Goal: Task Accomplishment & Management: Manage account settings

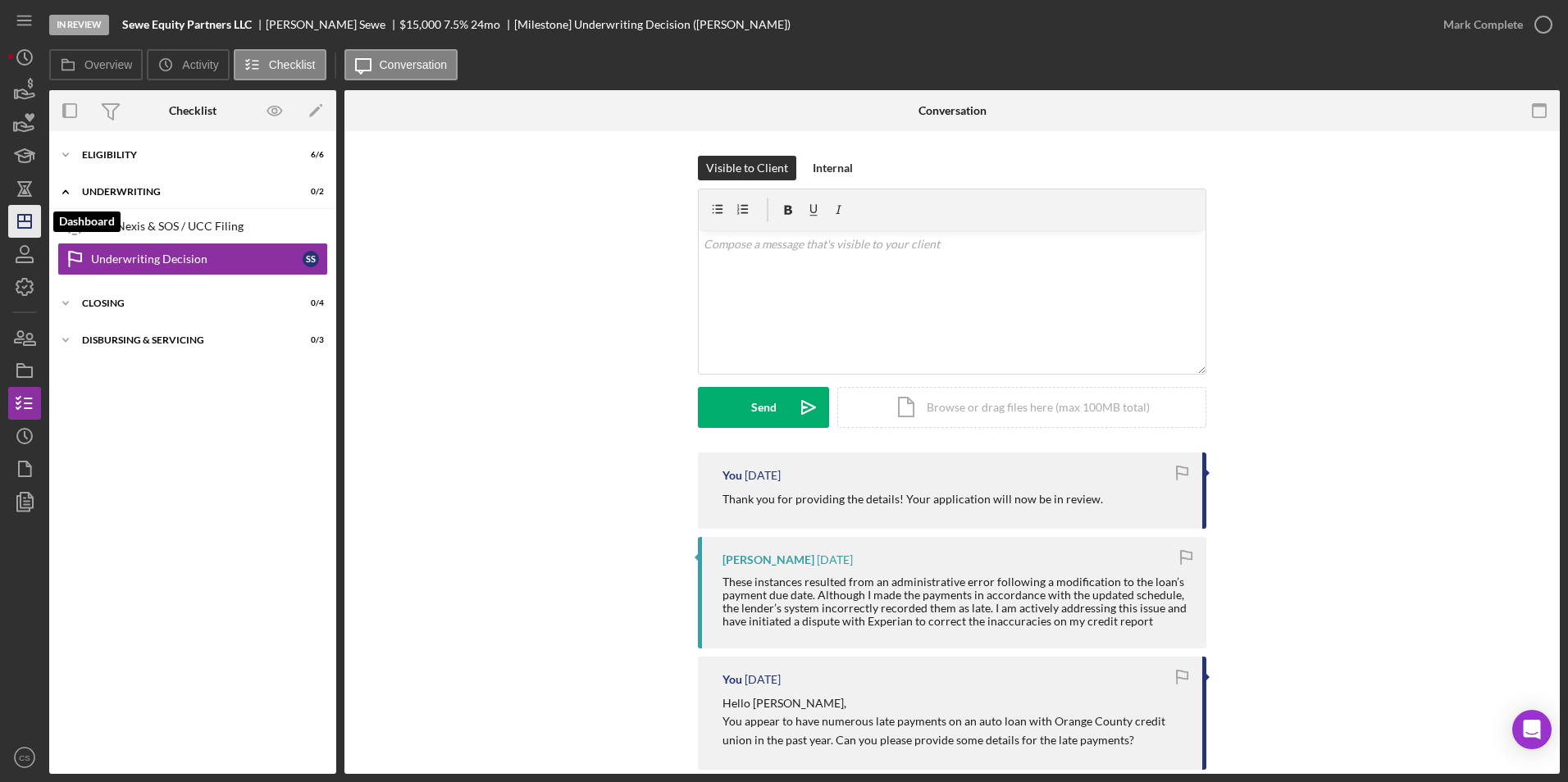
drag, startPoint x: 21, startPoint y: 223, endPoint x: 30, endPoint y: 222, distance: 9.1
click at [23, 222] on line "button" at bounding box center [25, 222] width 13 height 0
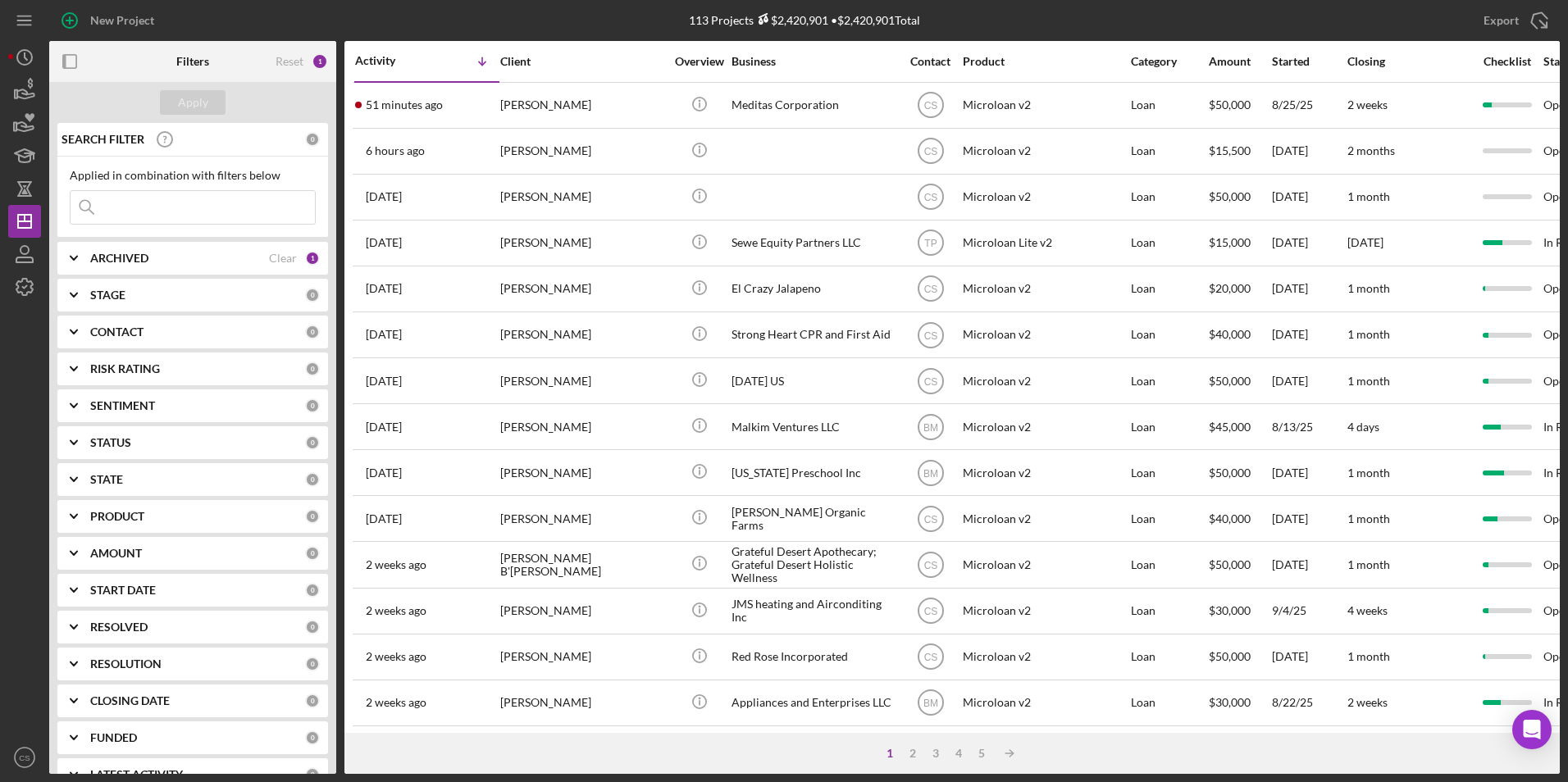
click at [180, 199] on input at bounding box center [193, 207] width 245 height 33
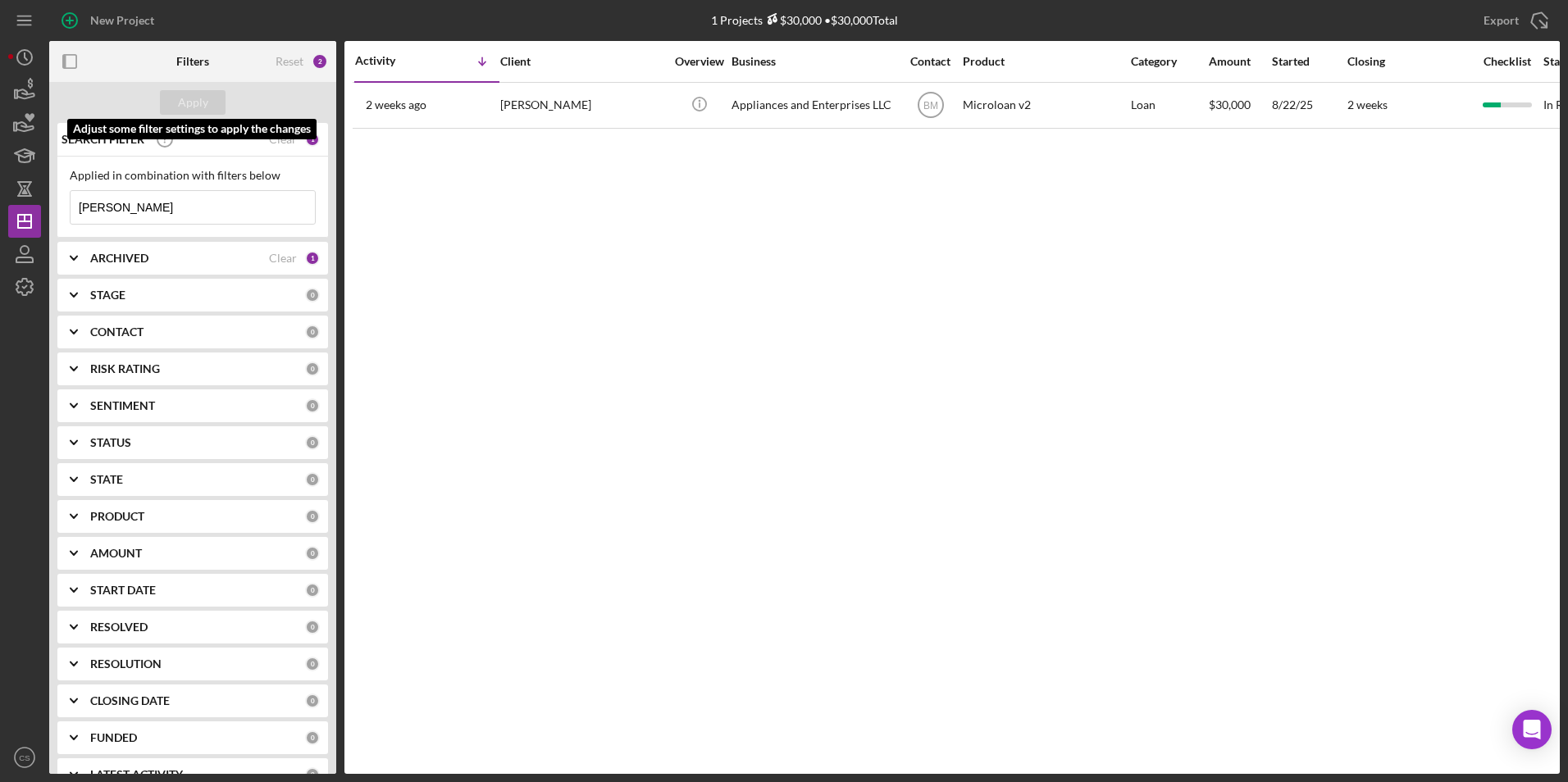
type input "[PERSON_NAME]"
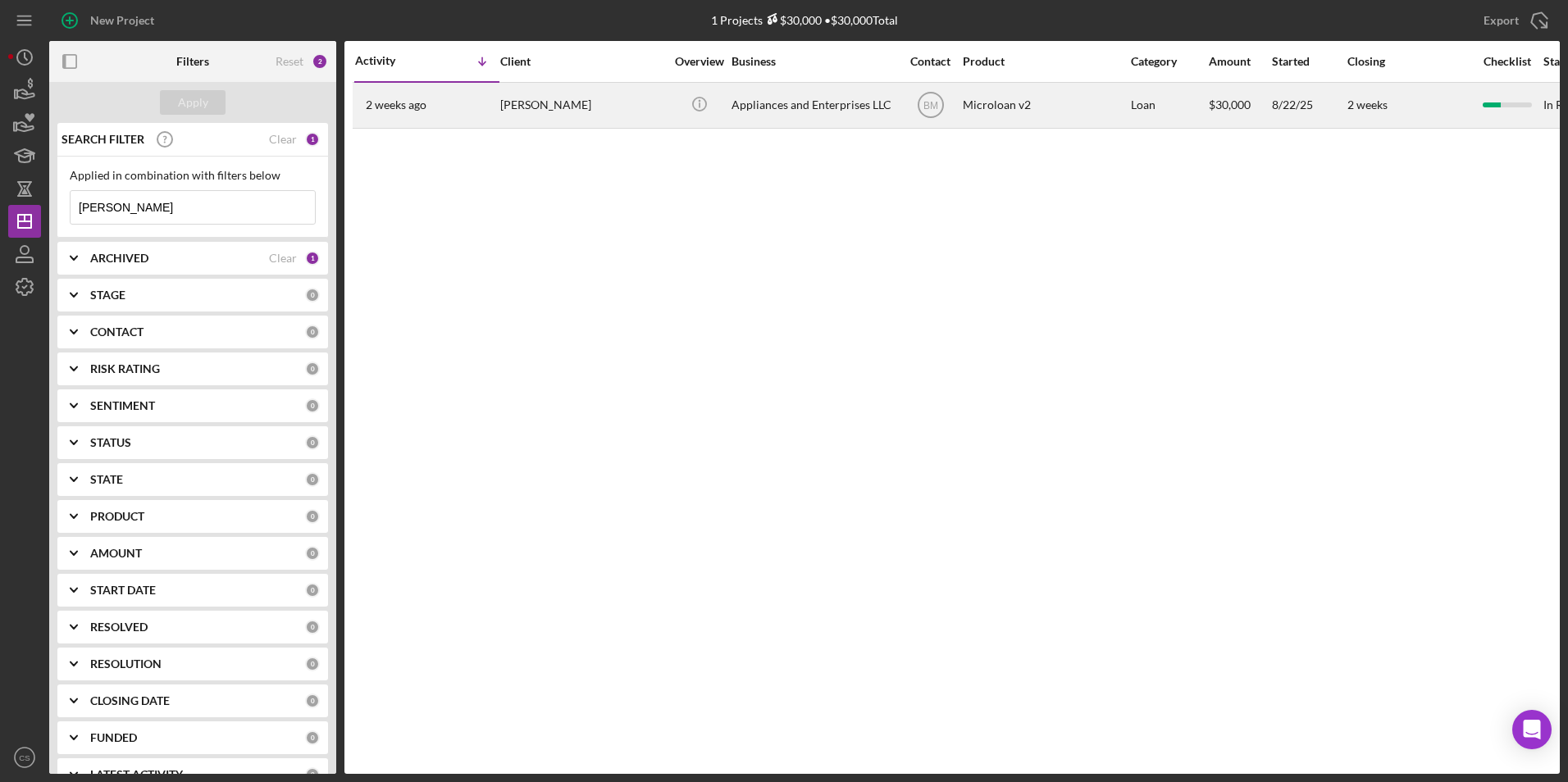
click at [523, 102] on div "[PERSON_NAME]" at bounding box center [583, 105] width 164 height 43
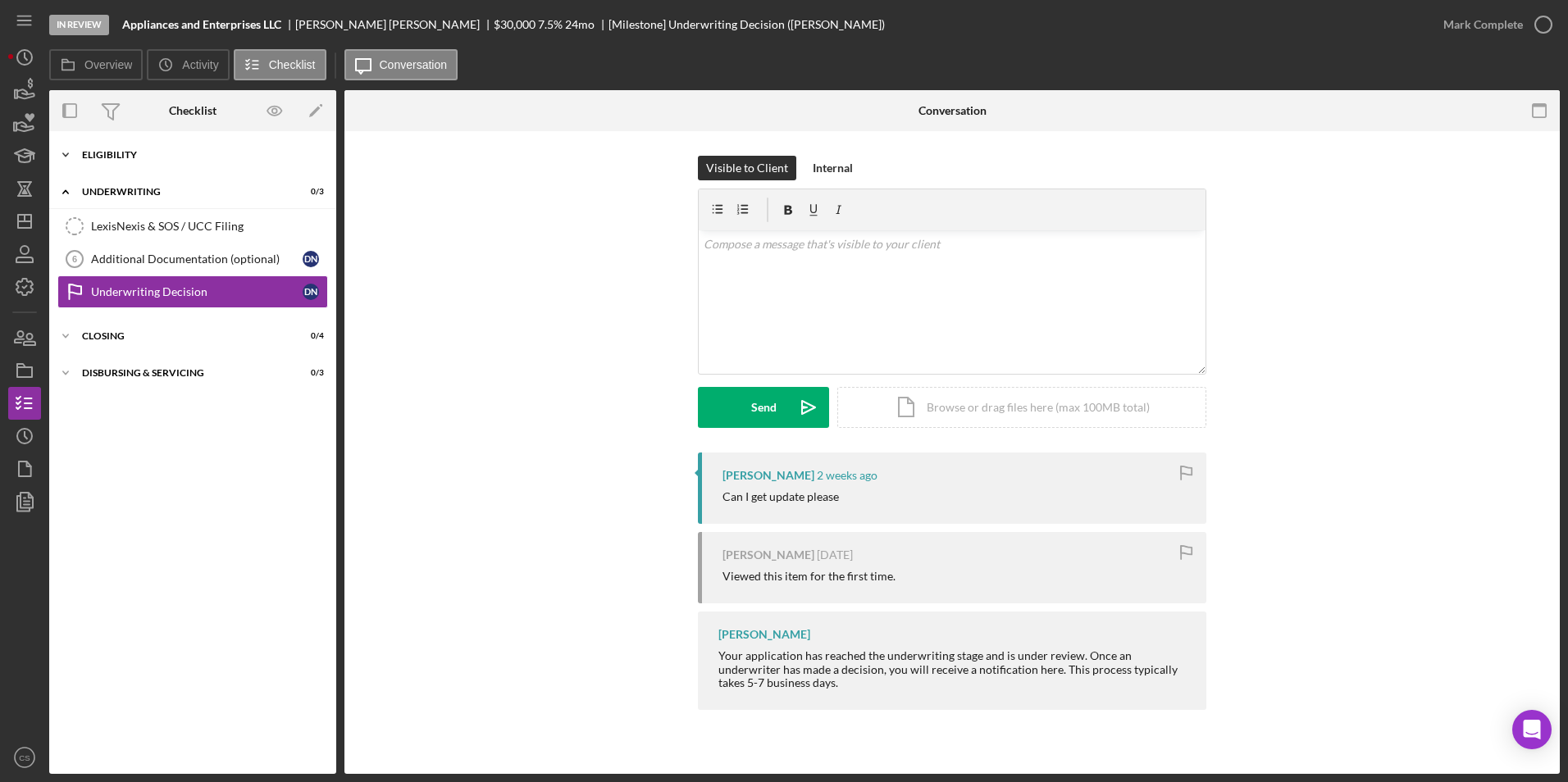
click at [187, 157] on div "Eligibility" at bounding box center [199, 155] width 234 height 10
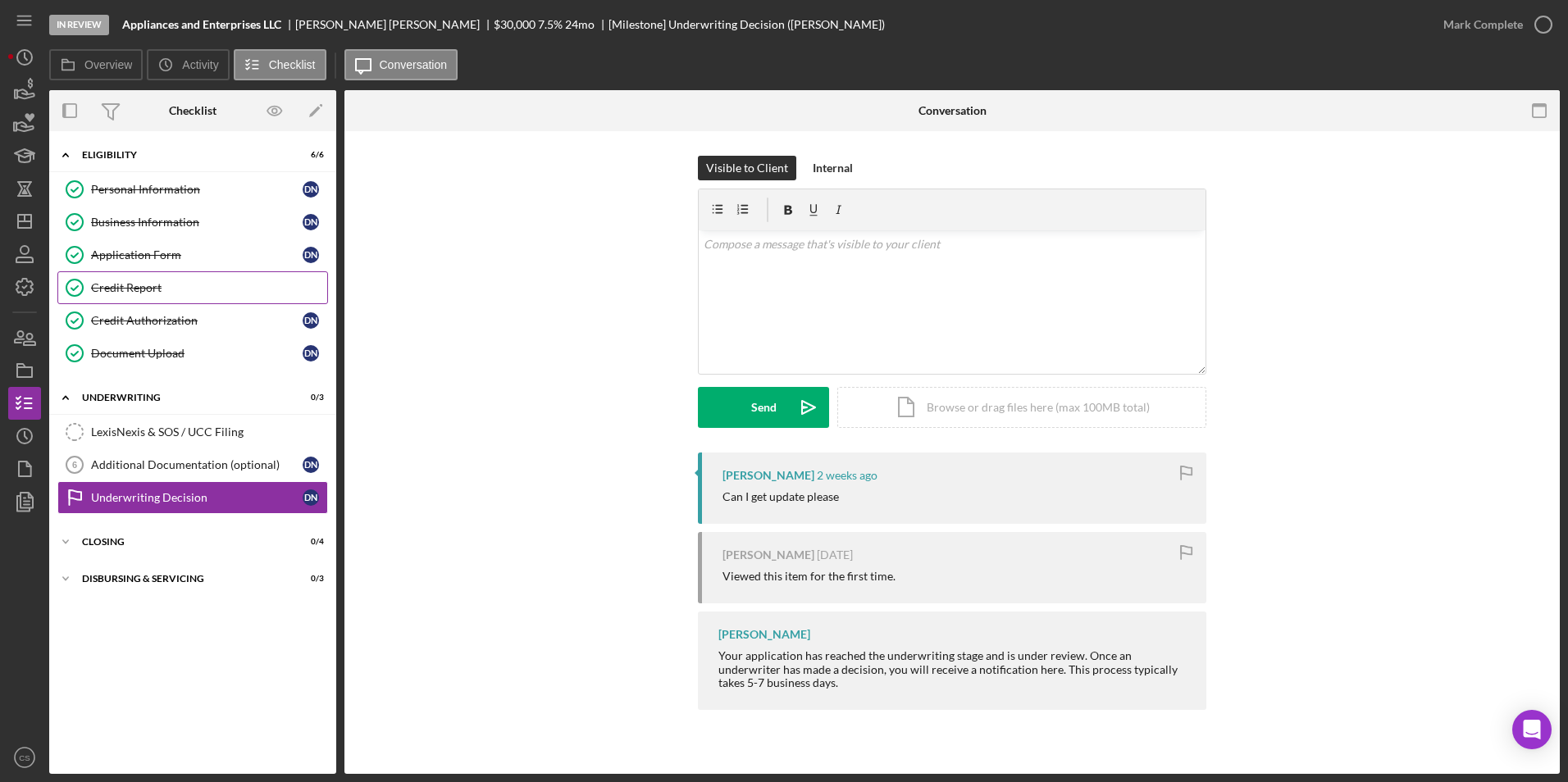
click at [178, 291] on div "Credit Report" at bounding box center [209, 288] width 236 height 13
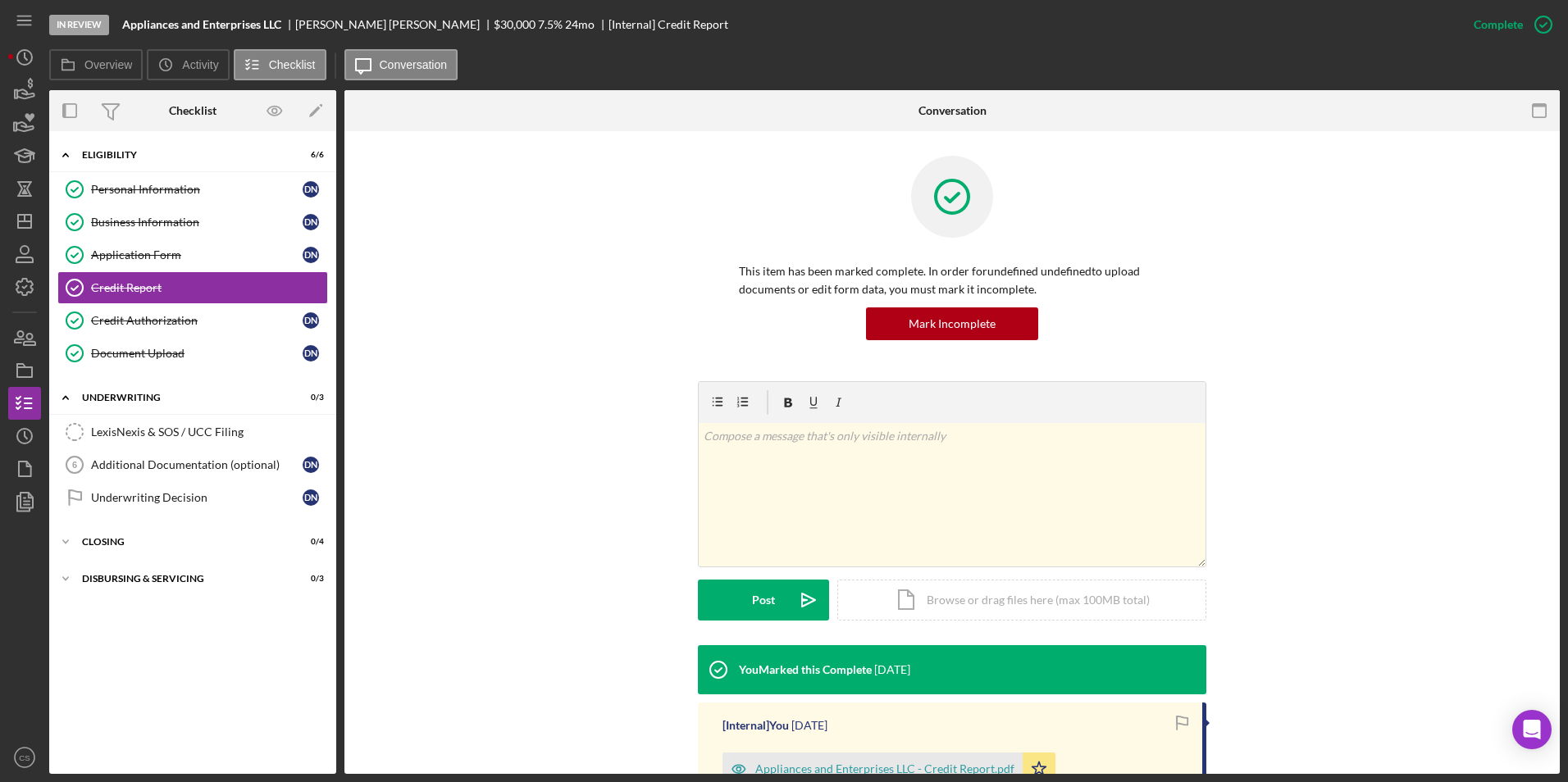
scroll to position [82, 0]
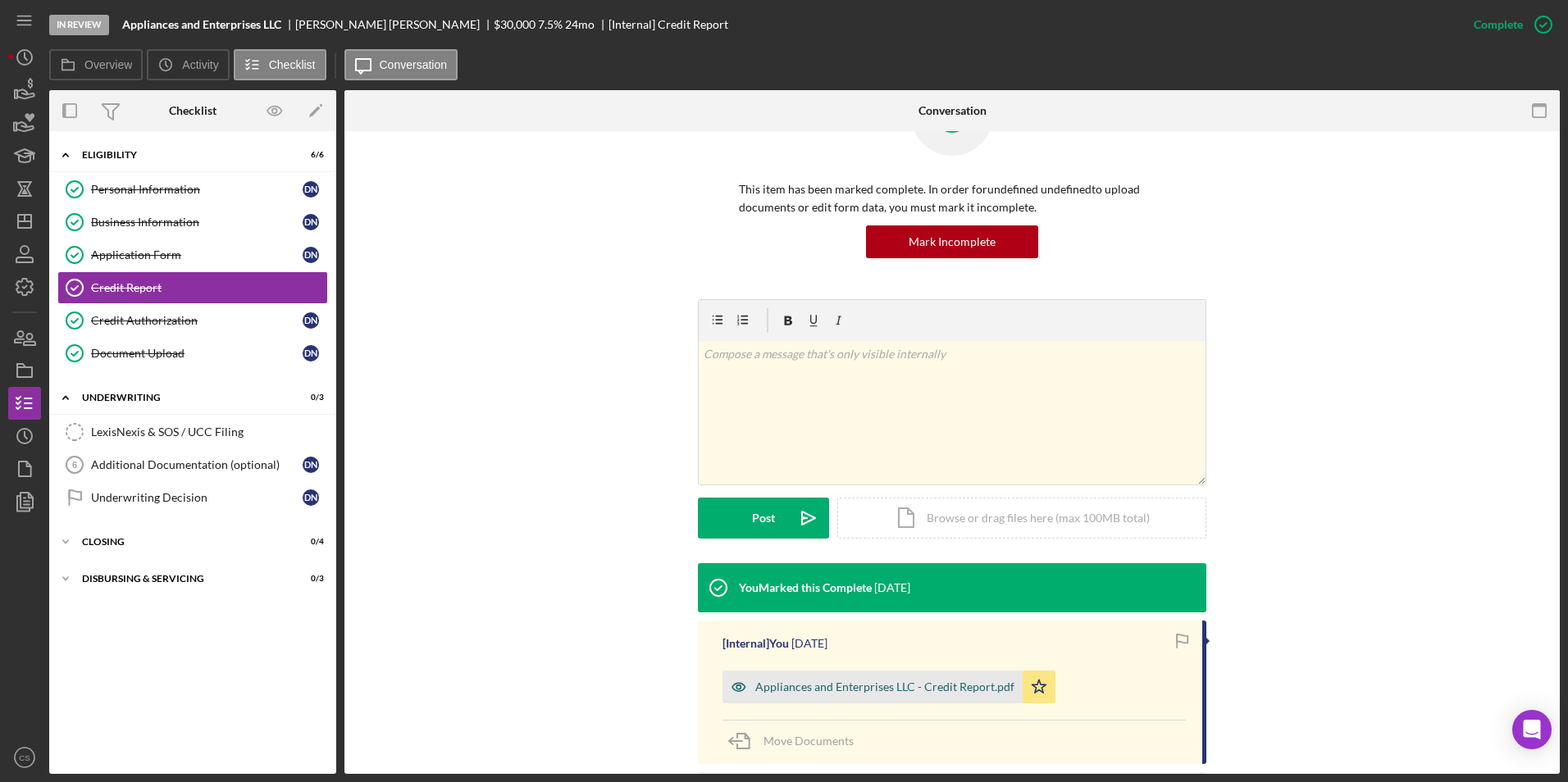
click at [884, 692] on div "Appliances and Enterprises LLC - Credit Report.pdf" at bounding box center [884, 687] width 260 height 13
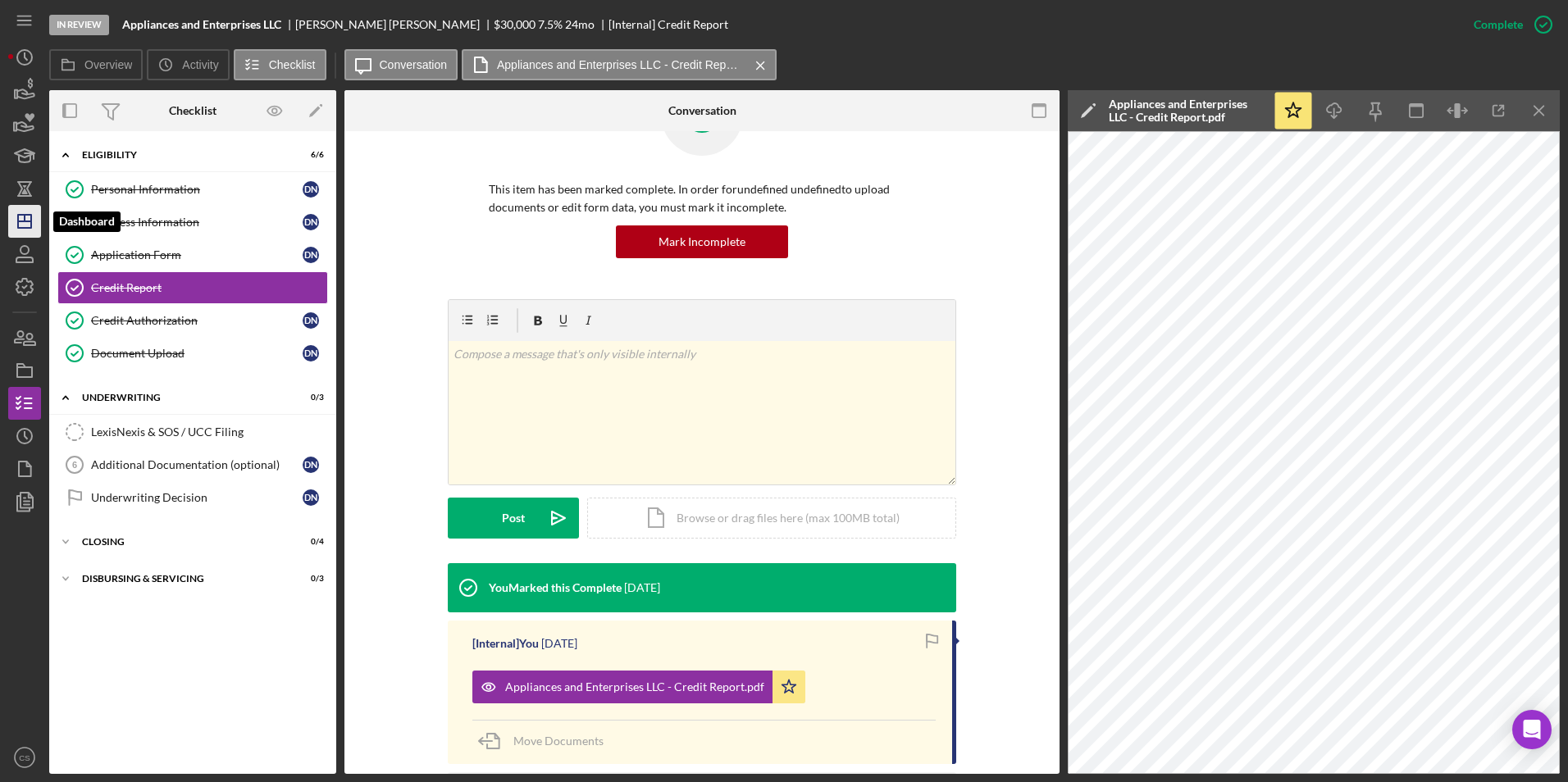
click at [20, 220] on icon "Icon/Dashboard" at bounding box center [25, 221] width 41 height 41
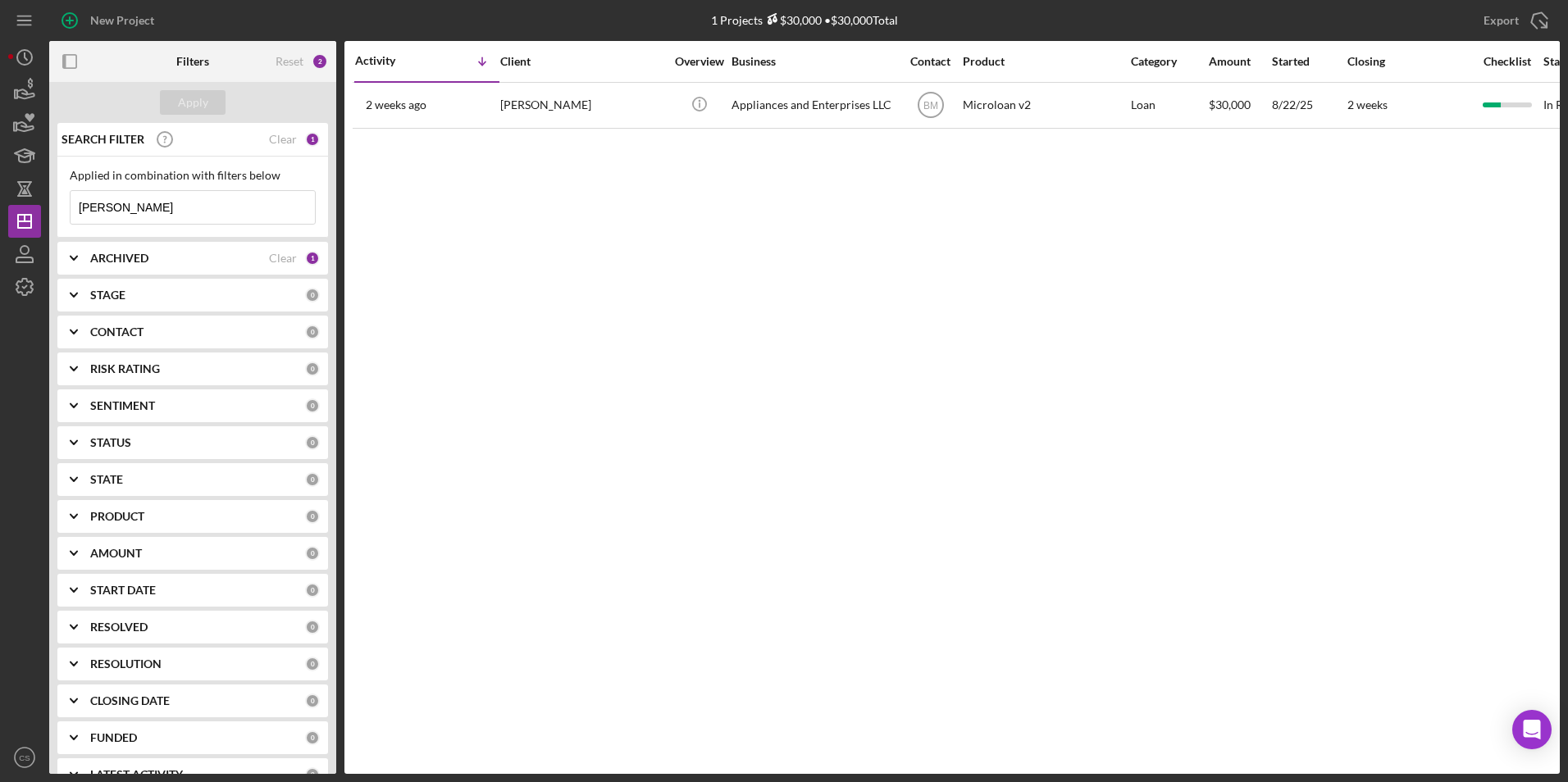
drag, startPoint x: 236, startPoint y: 205, endPoint x: -158, endPoint y: 186, distance: 394.5
click at [0, 186] on html "New Project 1 Projects $30,000 • $30,000 Total [PERSON_NAME] Export Icon/Export…" at bounding box center [784, 391] width 1568 height 782
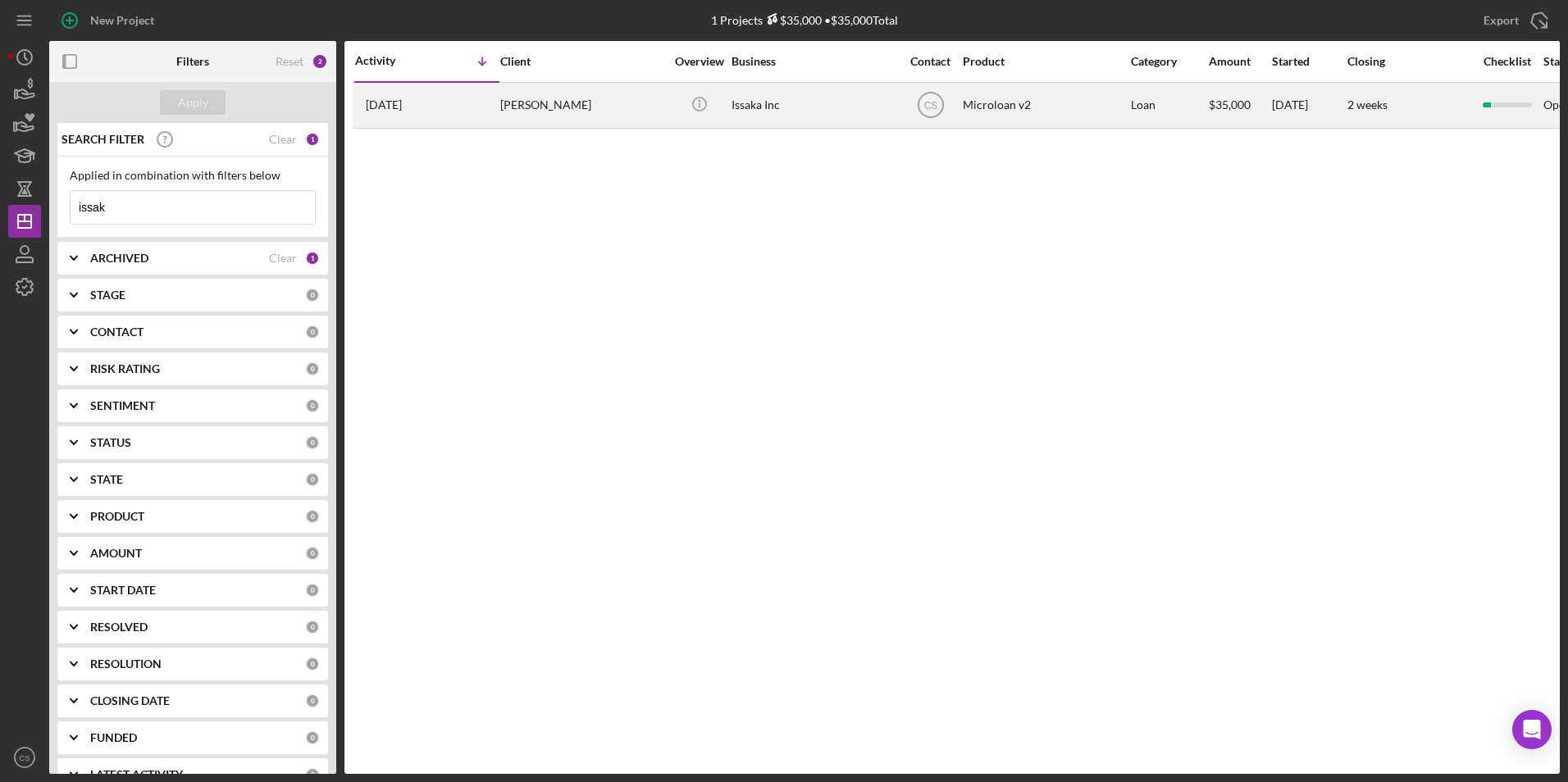
type input "issak"
click at [802, 114] on div "Issaka Inc" at bounding box center [813, 105] width 164 height 43
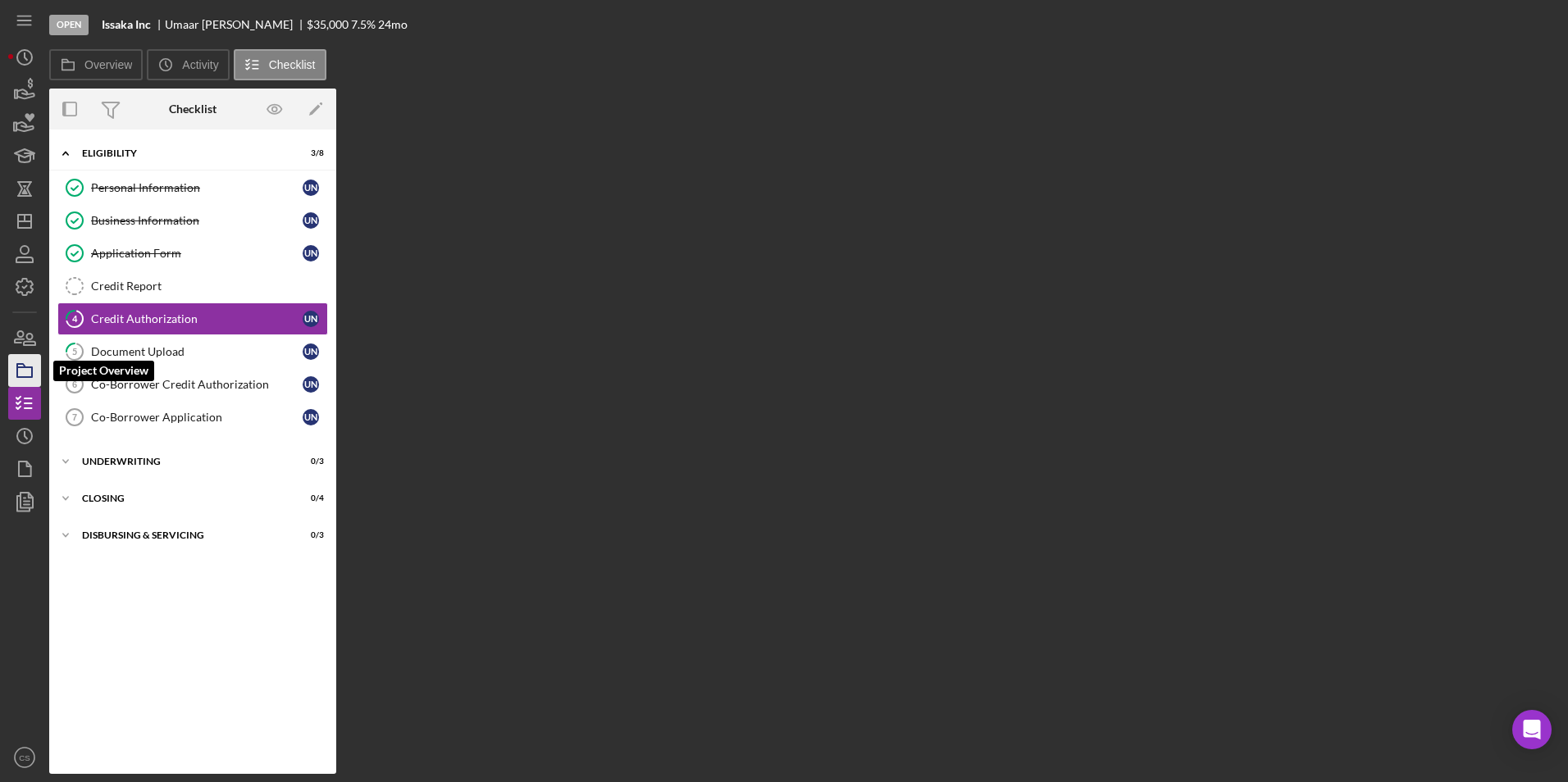
click at [23, 373] on icon "button" at bounding box center [25, 370] width 41 height 41
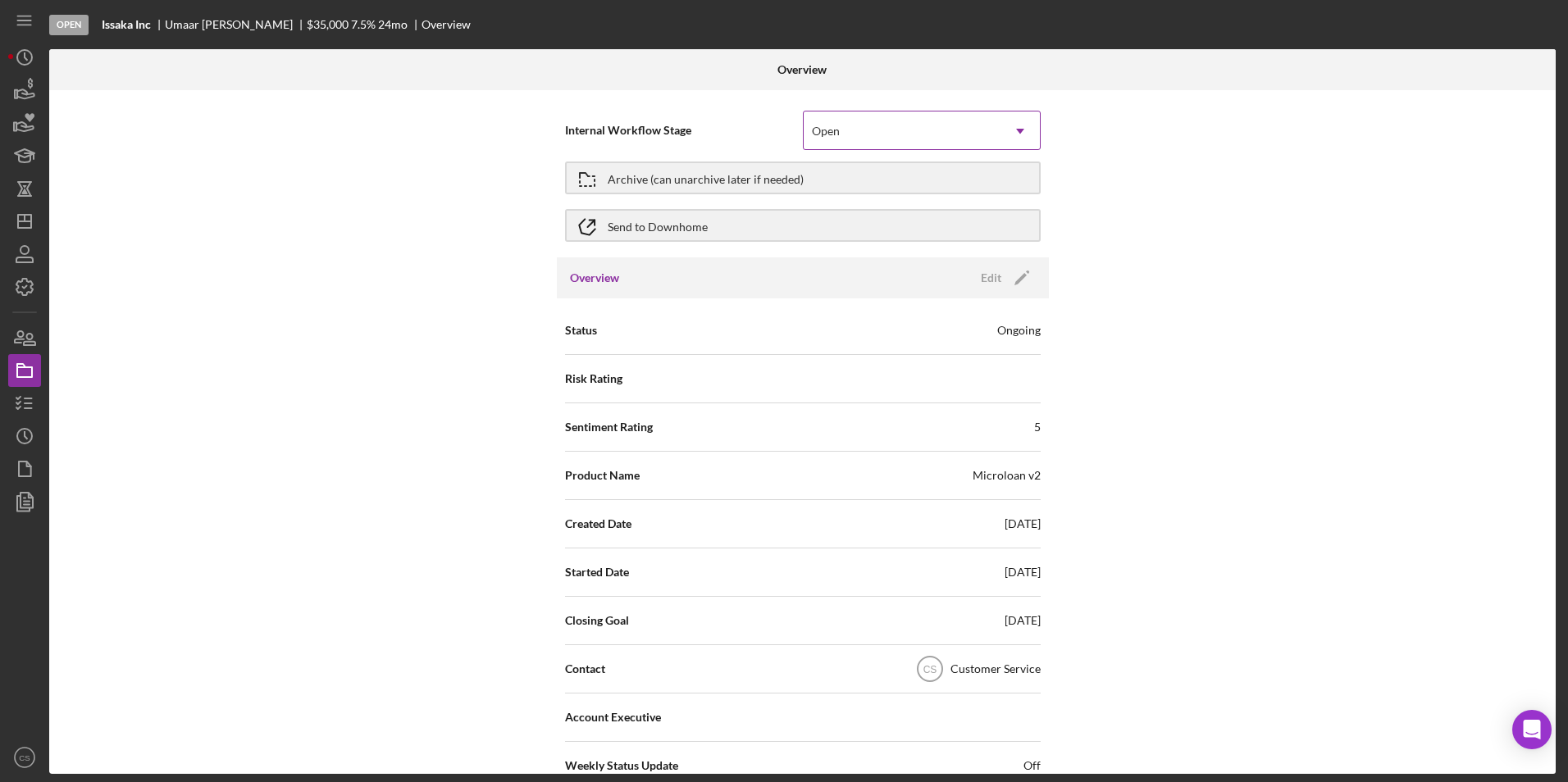
click at [978, 113] on div "Open" at bounding box center [902, 131] width 197 height 38
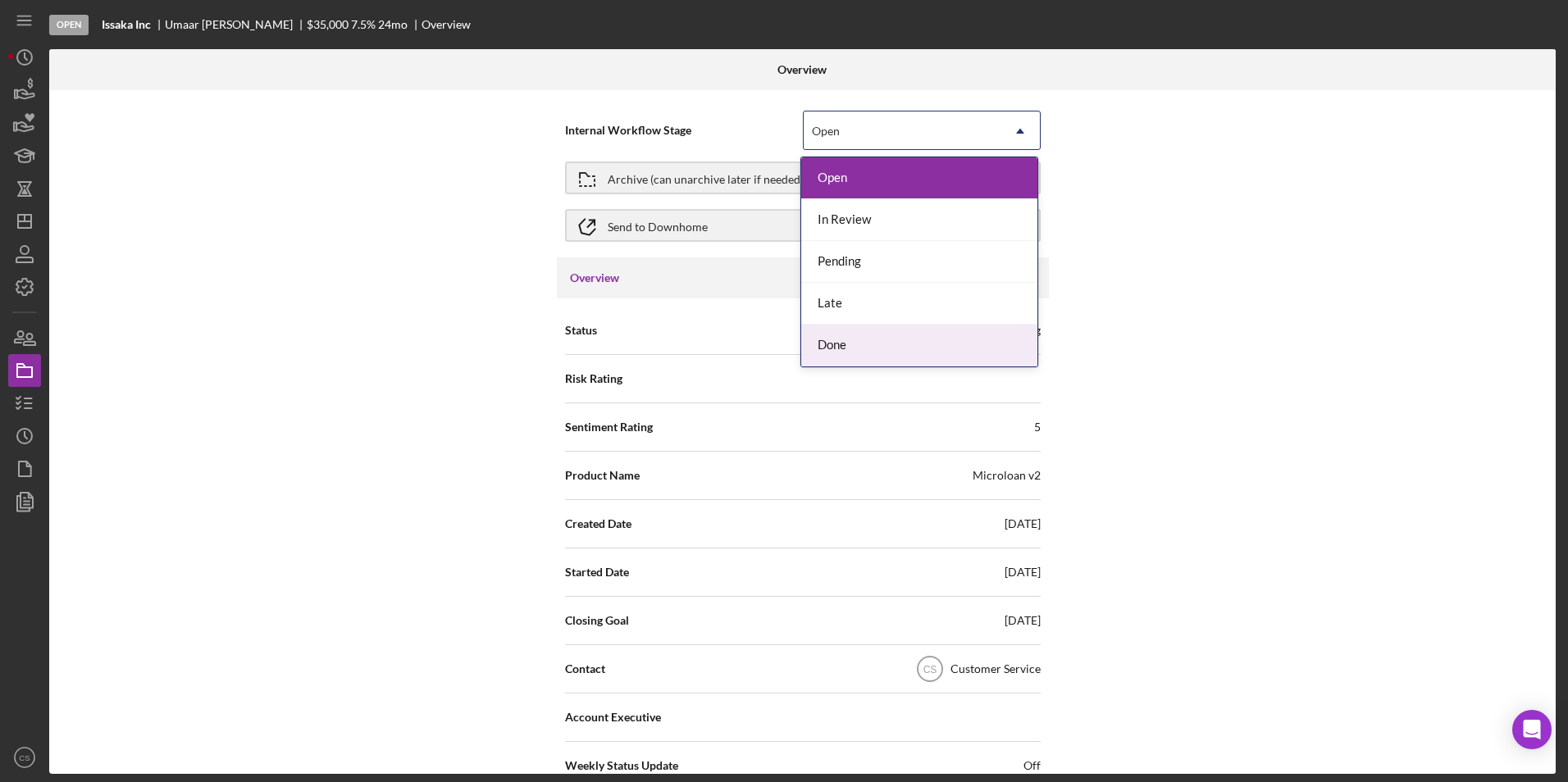
click at [810, 344] on div "Done" at bounding box center [920, 346] width 236 height 42
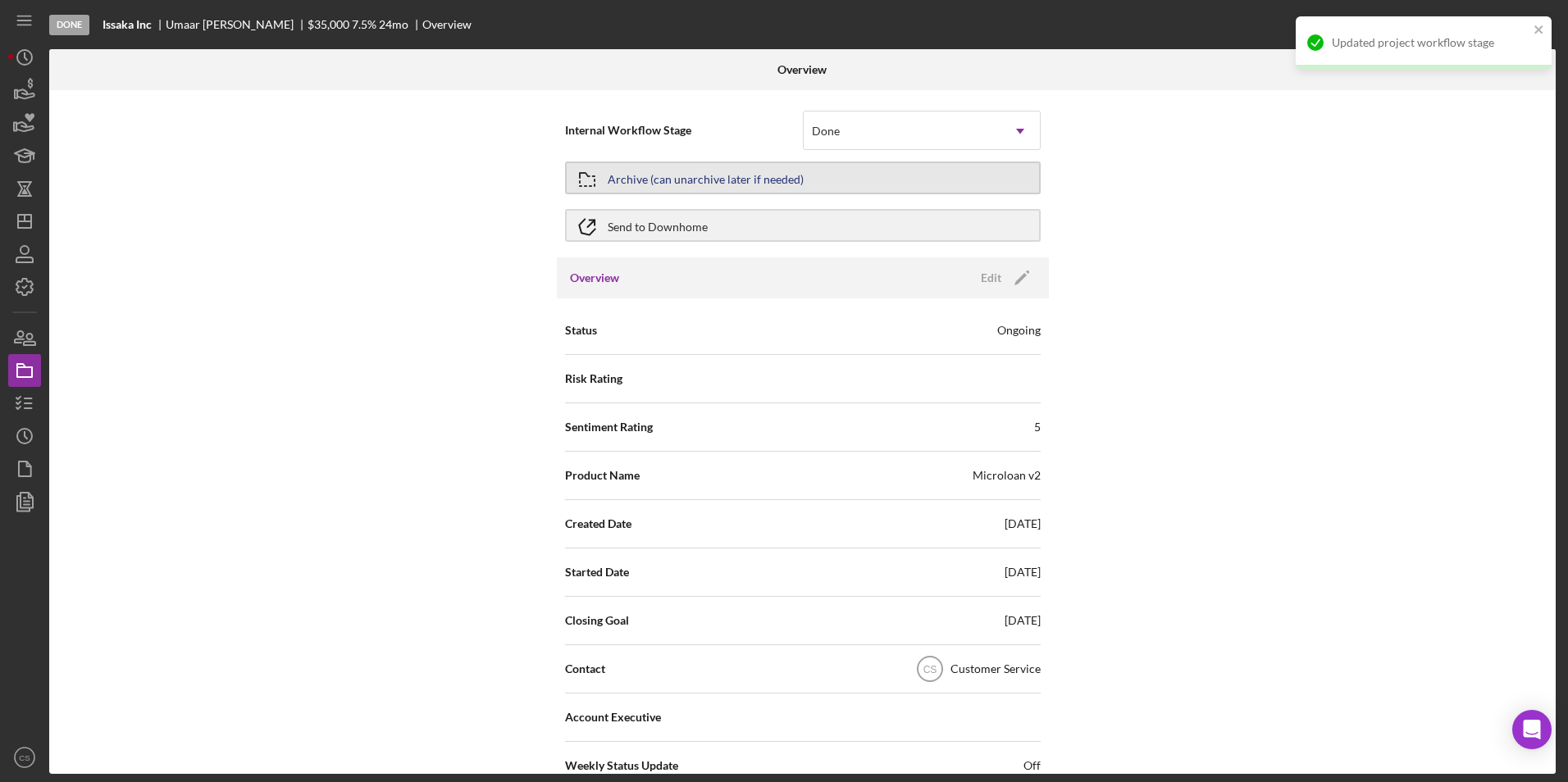
click at [765, 176] on div "Archive (can unarchive later if needed)" at bounding box center [706, 178] width 196 height 30
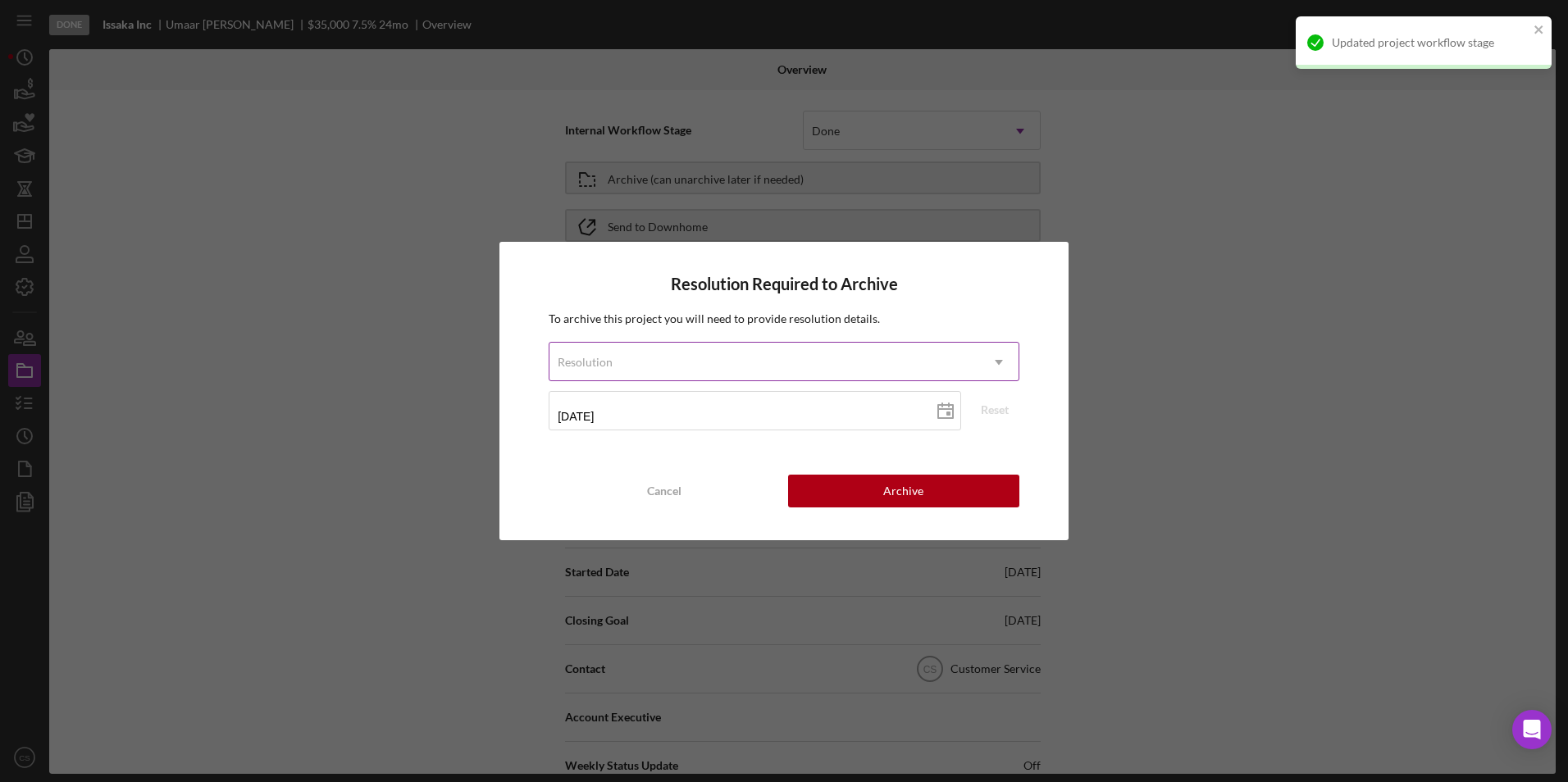
click at [814, 345] on div "Resolution" at bounding box center [764, 362] width 429 height 38
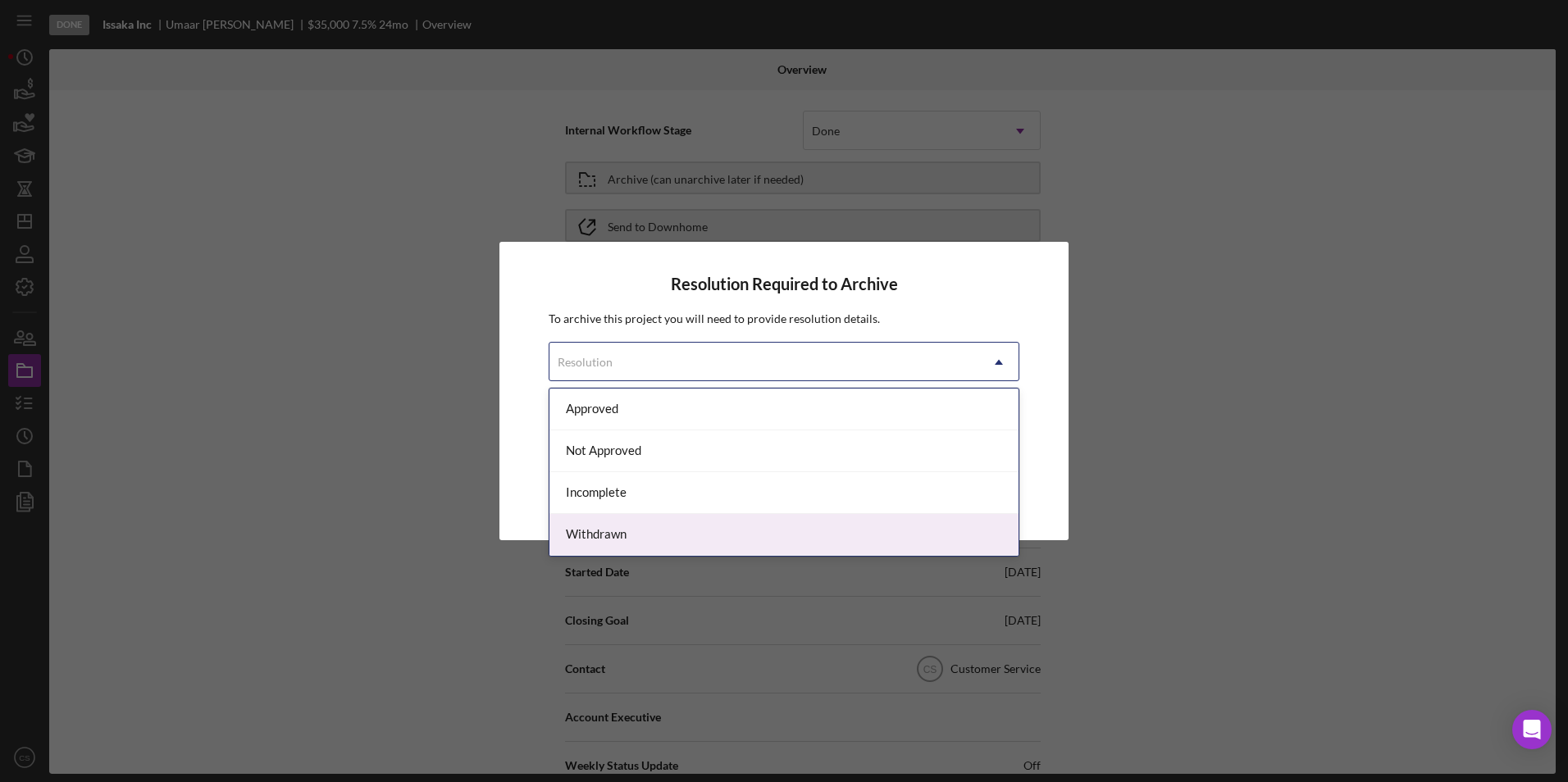
click at [658, 515] on div "Withdrawn" at bounding box center [783, 535] width 469 height 42
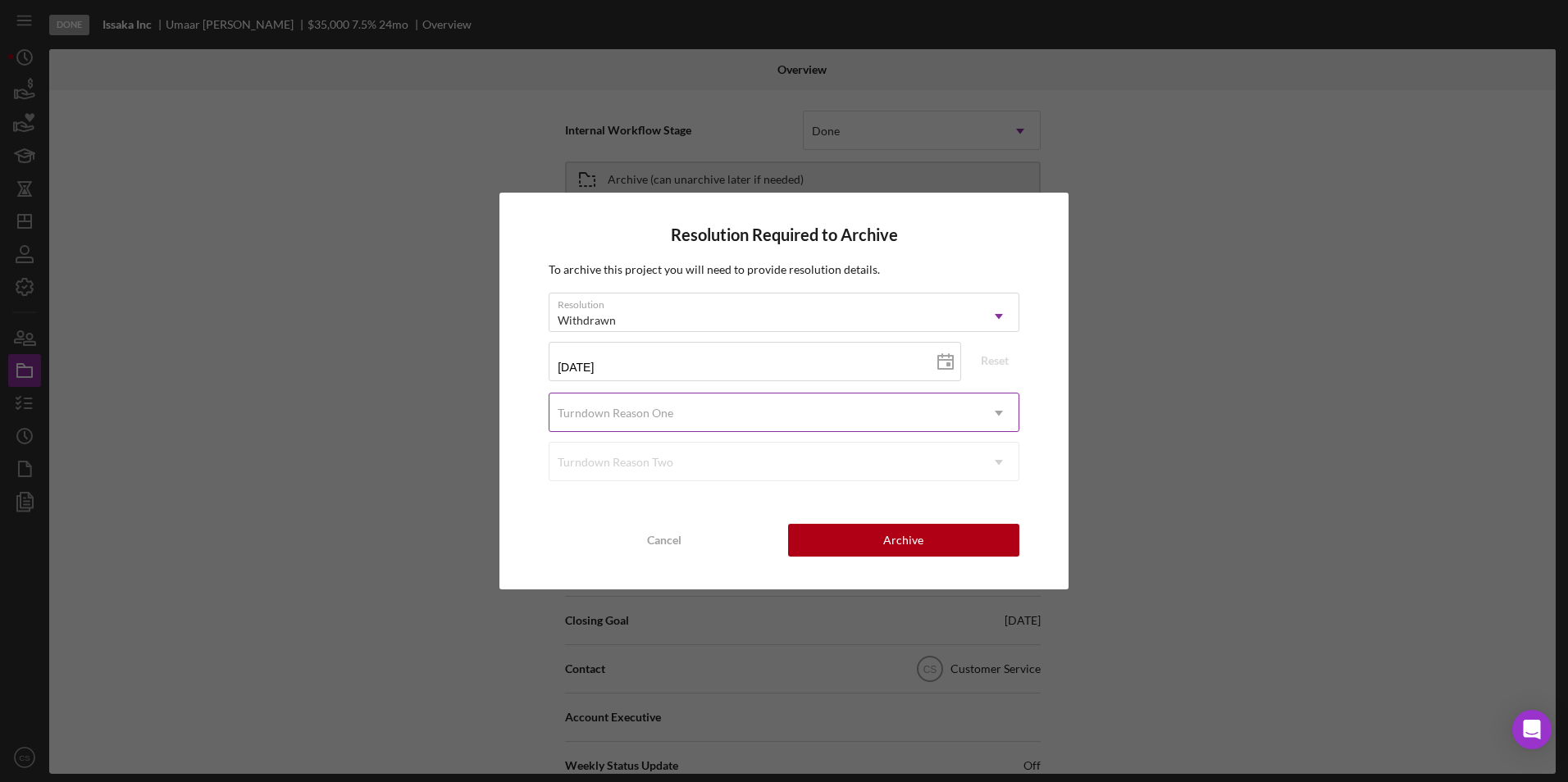
click at [678, 412] on div "Turndown Reason One" at bounding box center [764, 413] width 429 height 38
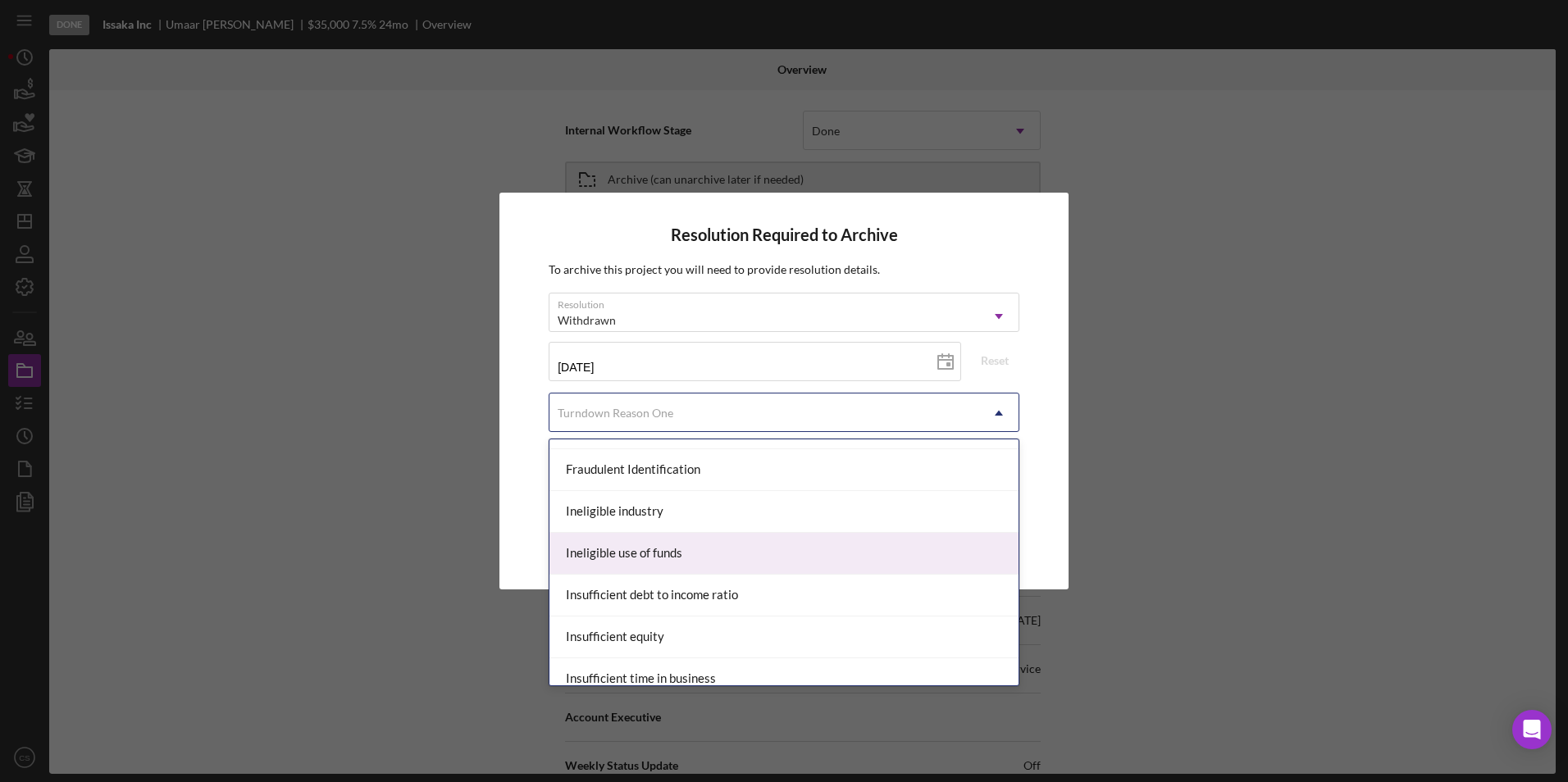
scroll to position [983, 0]
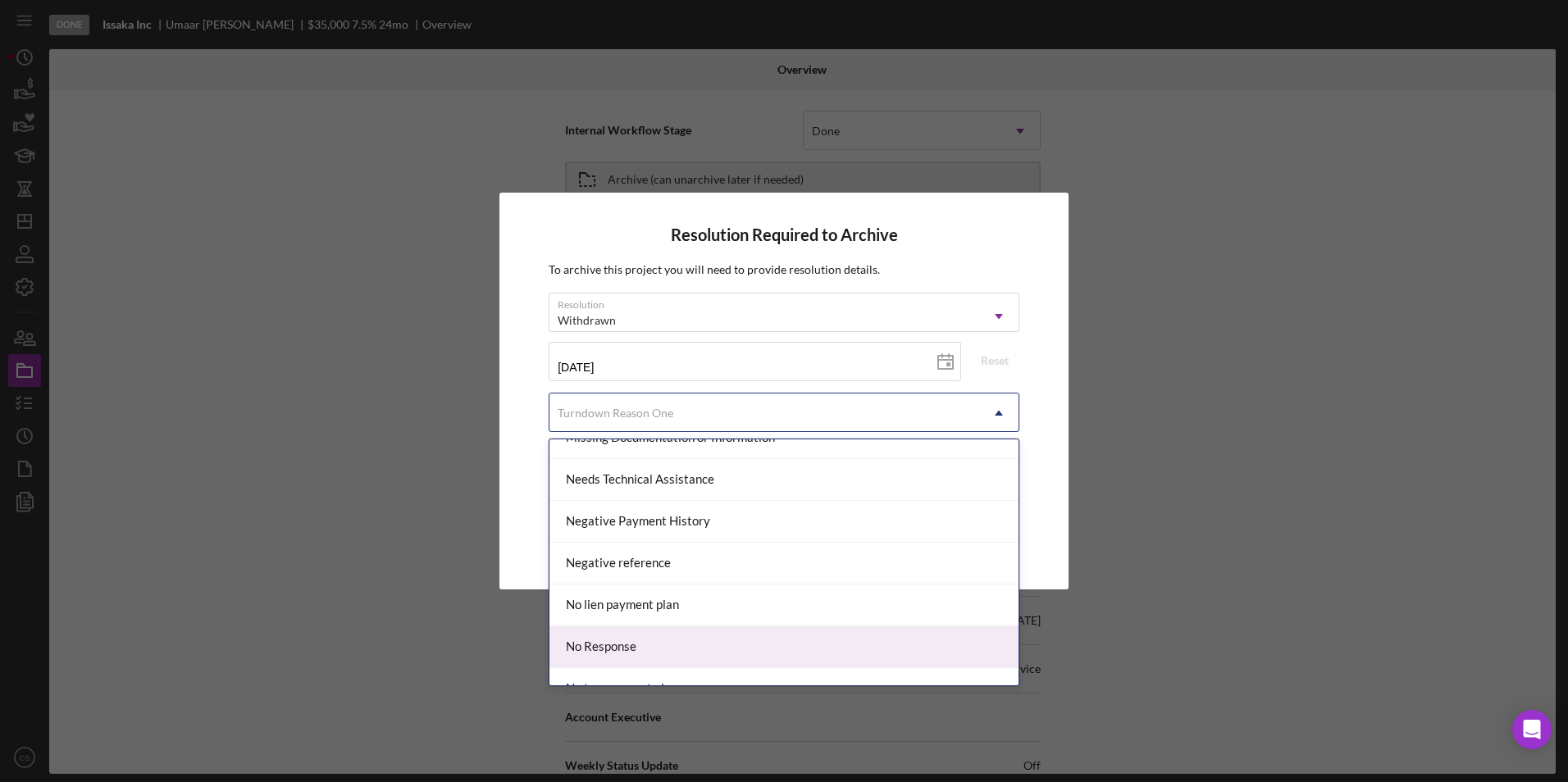
click at [658, 632] on div "No Response" at bounding box center [783, 647] width 469 height 42
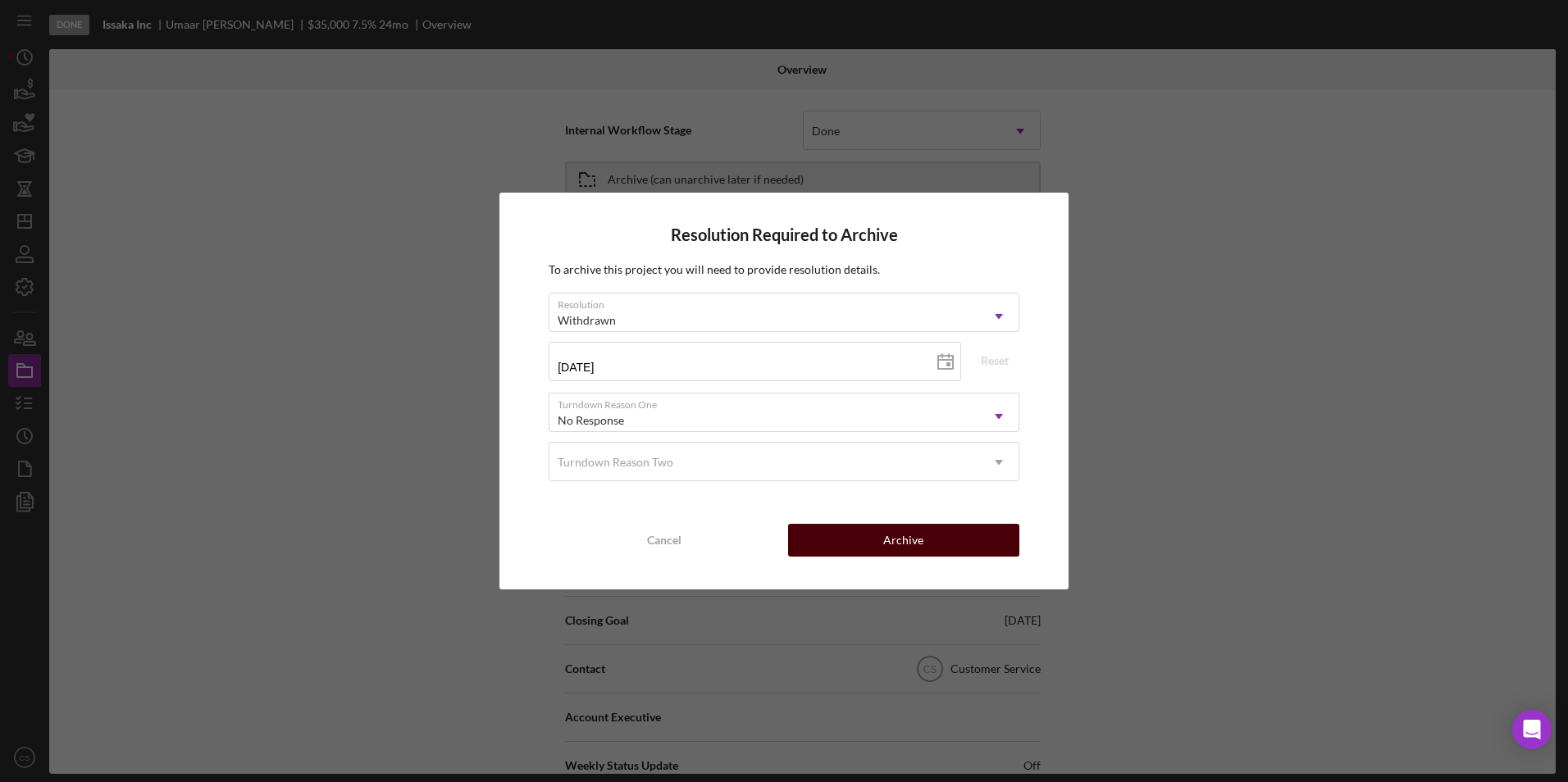
click at [926, 528] on button "Archive" at bounding box center [904, 540] width 231 height 33
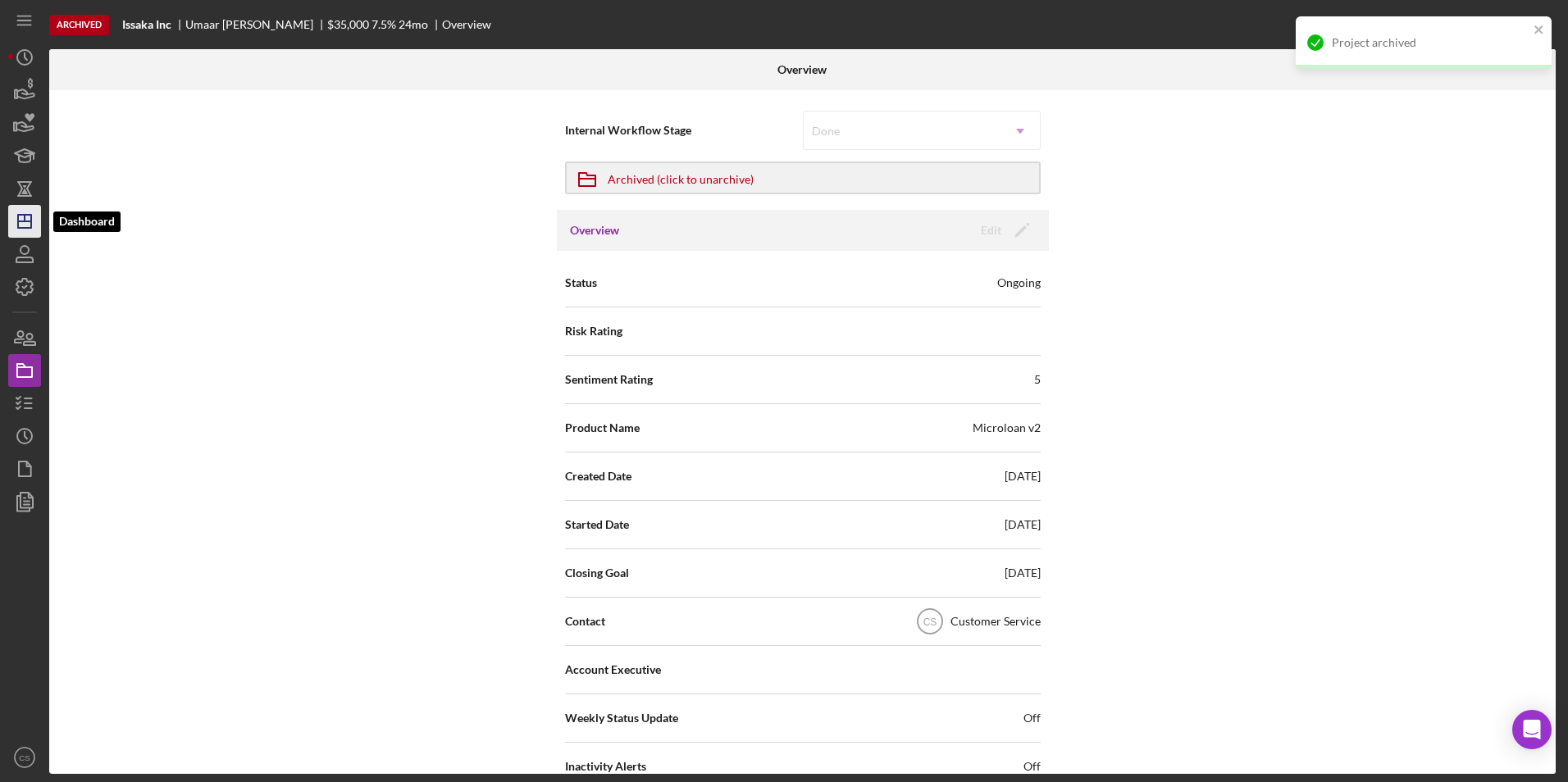
click at [26, 219] on icon "Icon/Dashboard" at bounding box center [25, 221] width 41 height 41
